Goal: Check status: Check status

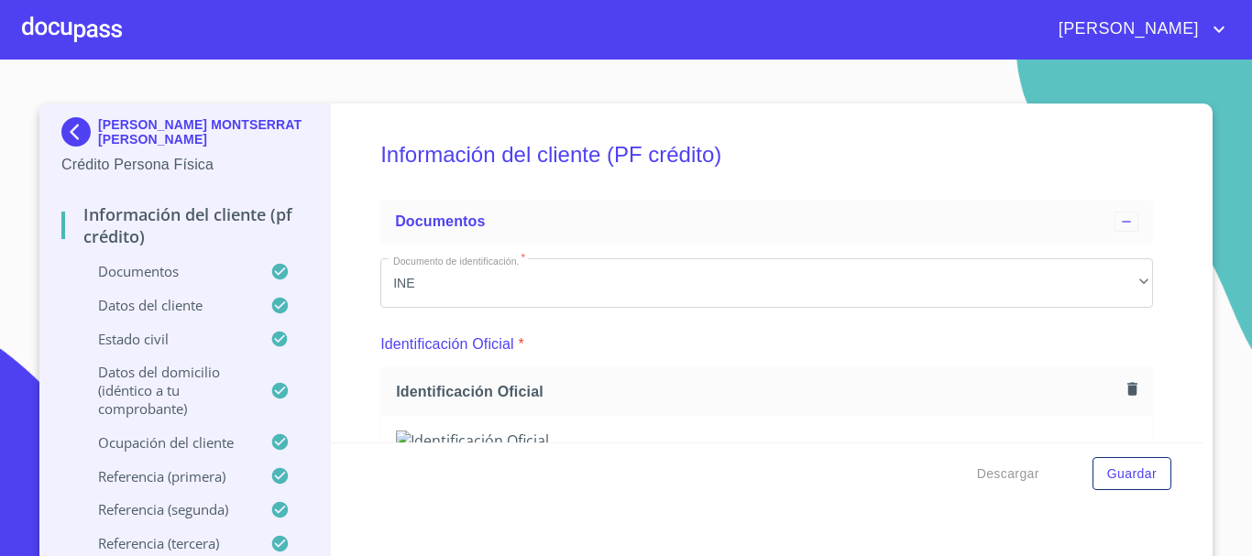
click at [83, 29] on div at bounding box center [72, 29] width 100 height 59
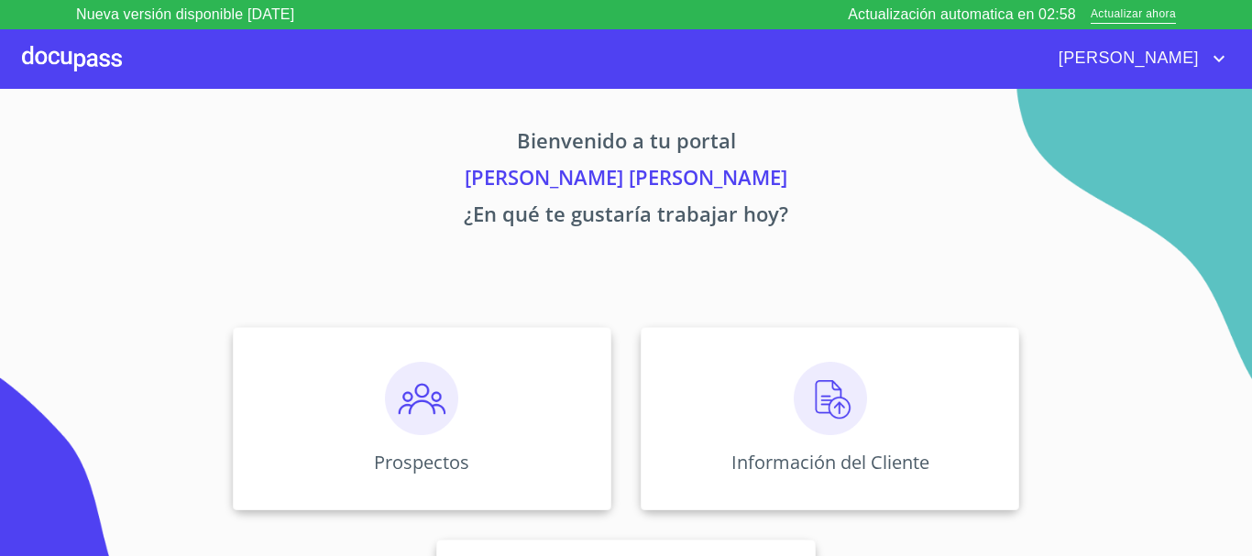
scroll to position [152, 0]
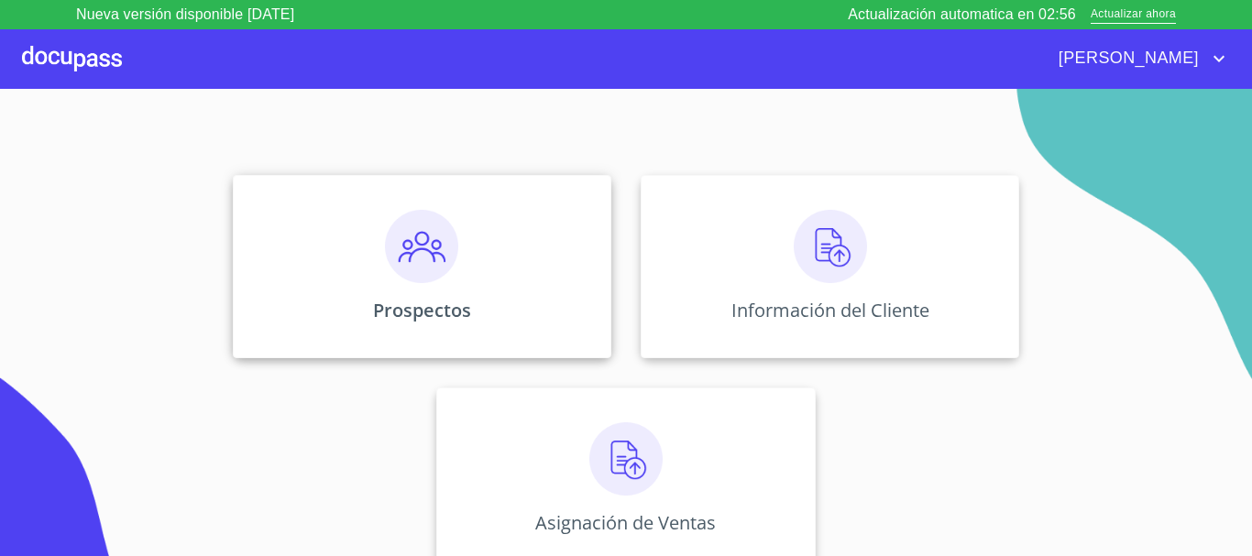
click at [411, 242] on img at bounding box center [421, 246] width 73 height 73
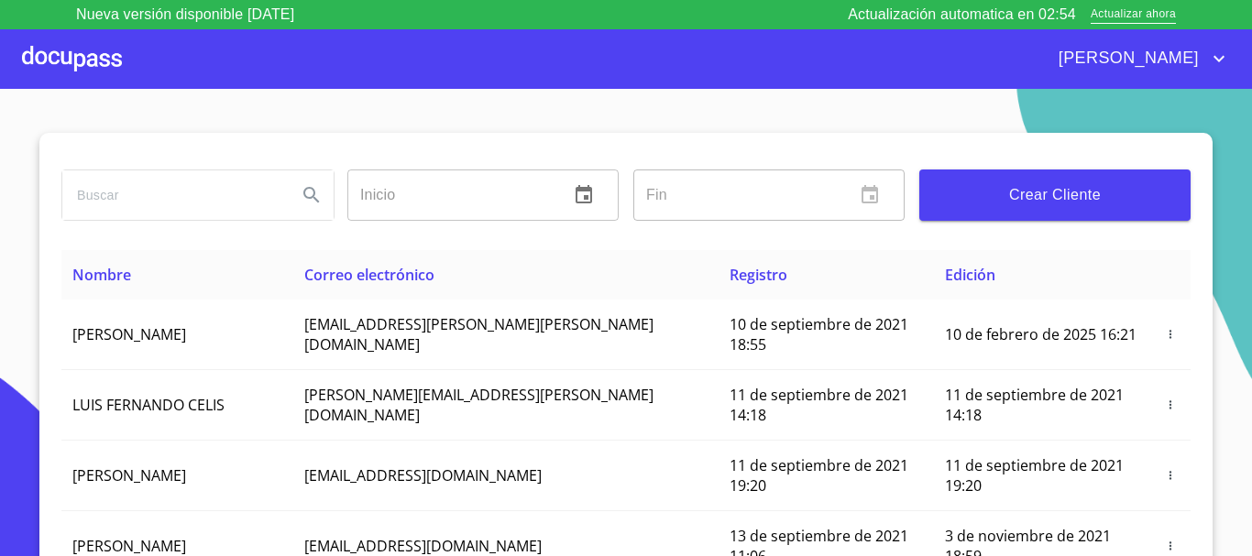
click at [137, 188] on input "search" at bounding box center [172, 194] width 220 height 49
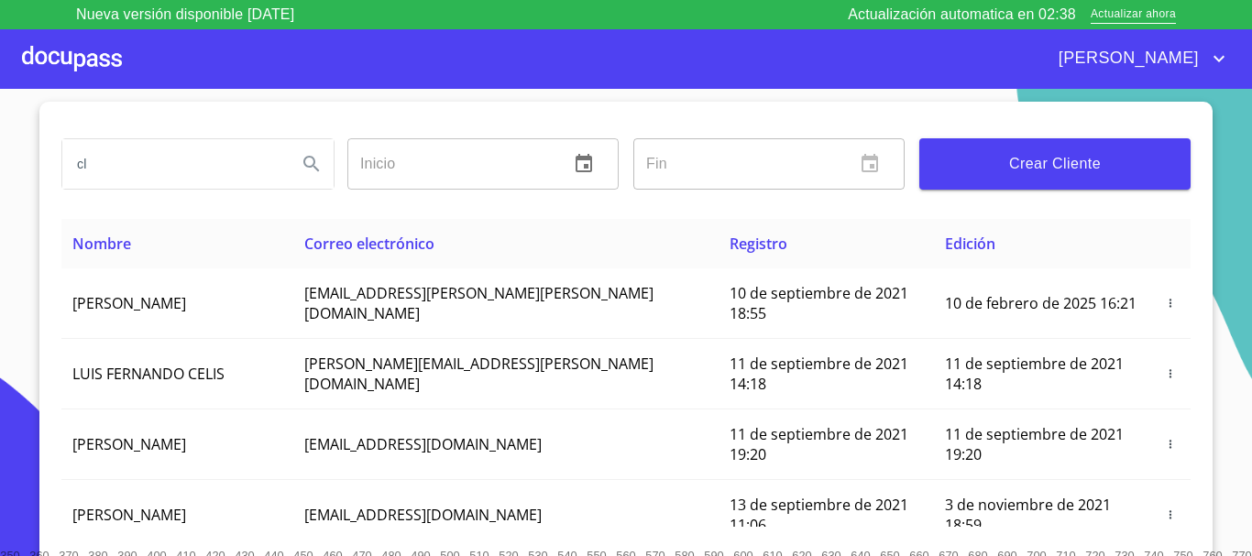
click at [138, 159] on input "cl" at bounding box center [172, 163] width 220 height 49
type input "c"
click at [94, 74] on div at bounding box center [72, 58] width 100 height 59
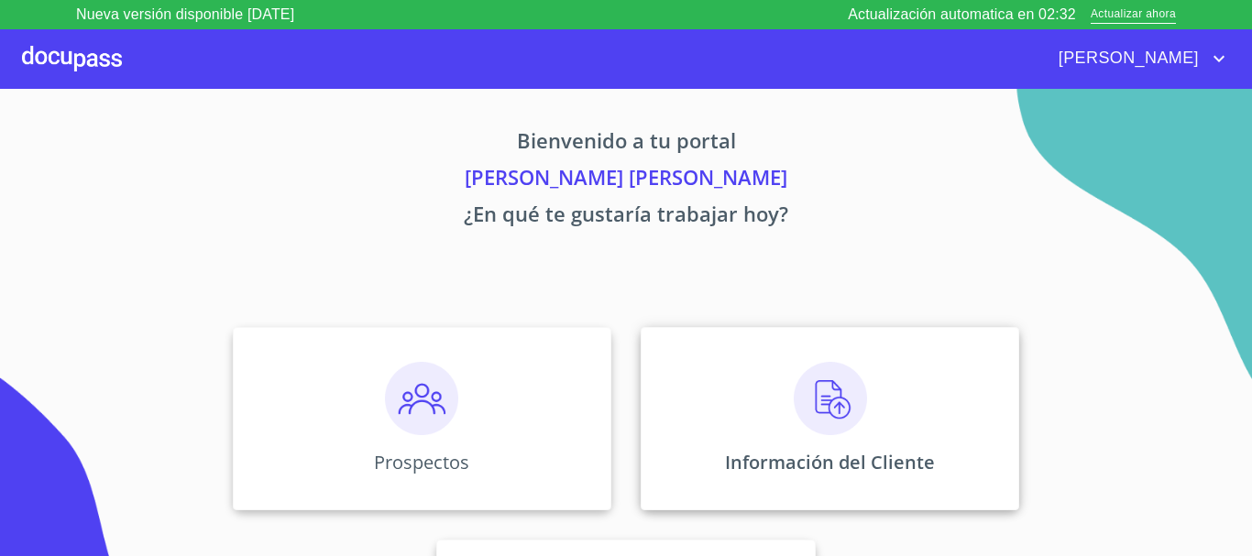
click at [855, 429] on img at bounding box center [830, 398] width 73 height 73
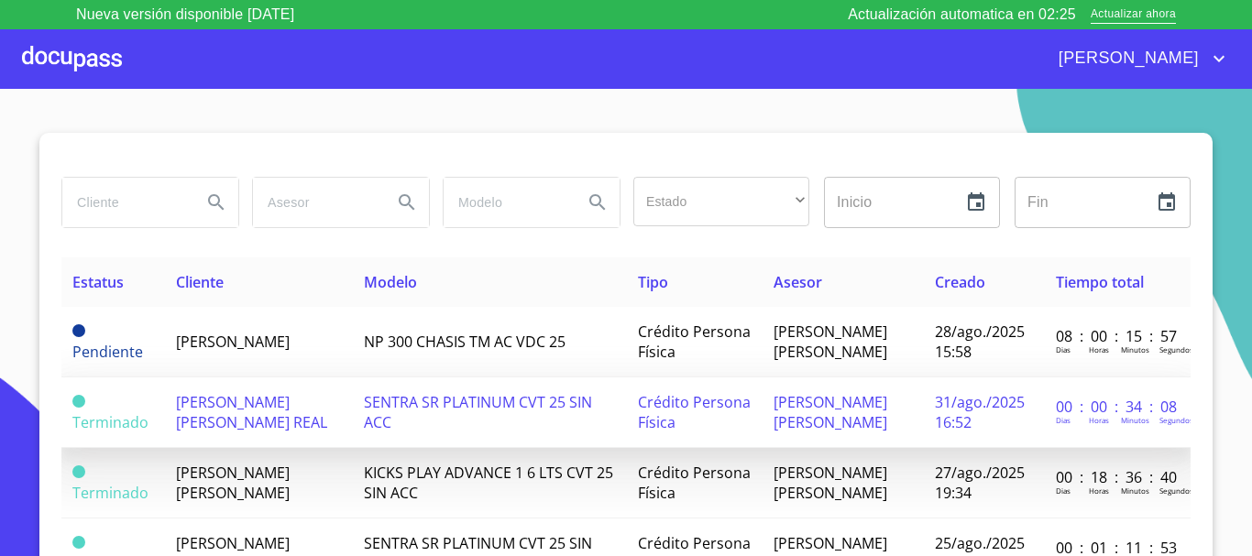
click at [271, 429] on span "[PERSON_NAME] [PERSON_NAME] REAL" at bounding box center [251, 412] width 151 height 40
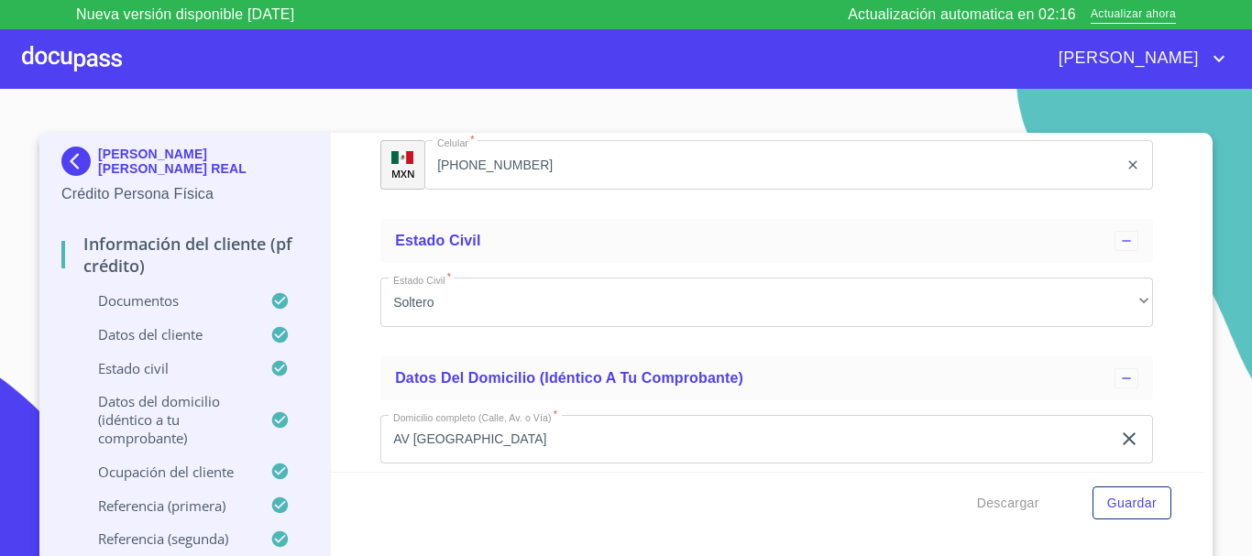
scroll to position [5655, 0]
